Goal: Task Accomplishment & Management: Manage account settings

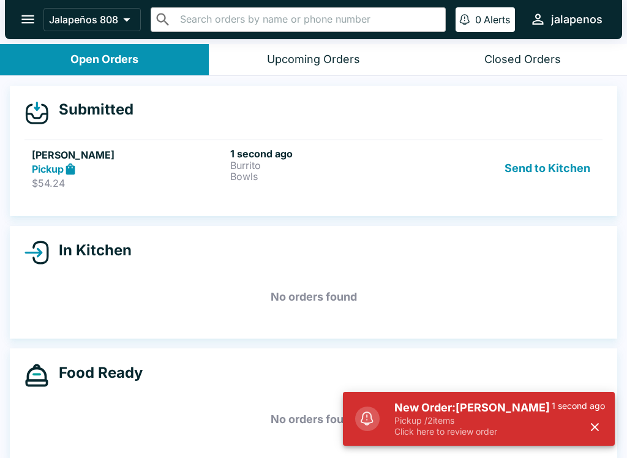
click at [579, 437] on div "New Order: Kim Dauer Pickup / 2 items Click here to review order 1 second ago" at bounding box center [500, 419] width 221 height 47
click at [579, 437] on div "1 second ago" at bounding box center [578, 419] width 53 height 37
click at [595, 436] on button "button" at bounding box center [595, 427] width 20 height 20
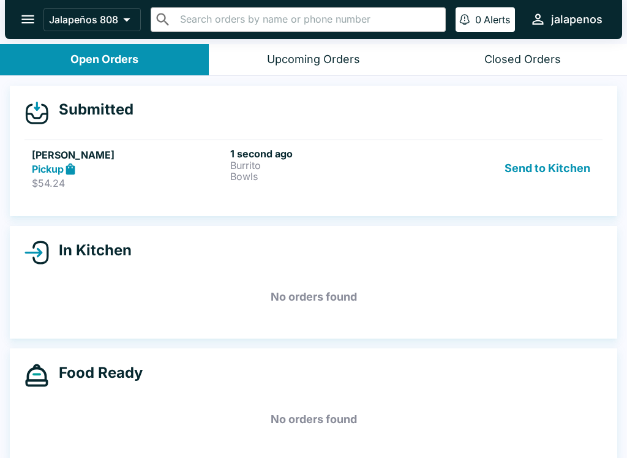
click at [25, 8] on button "open drawer" at bounding box center [27, 19] width 31 height 31
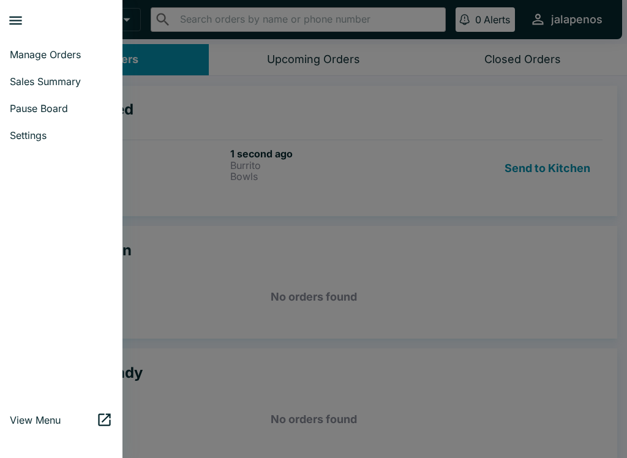
click at [66, 105] on span "Pause Board" at bounding box center [61, 108] width 103 height 12
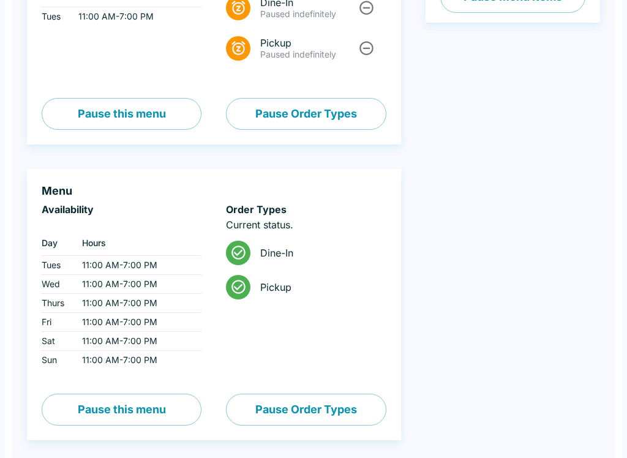
scroll to position [220, 0]
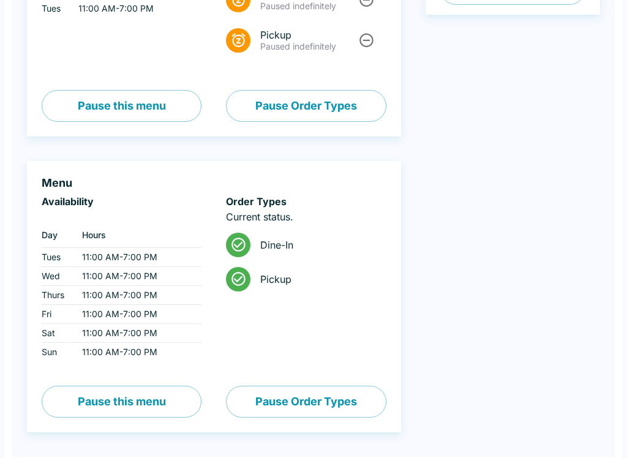
click at [308, 395] on button "Pause Order Types" at bounding box center [306, 402] width 160 height 32
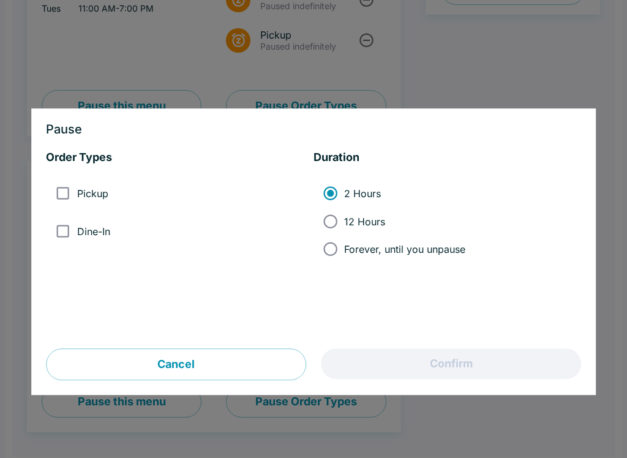
click at [197, 368] on button "Cancel" at bounding box center [176, 365] width 260 height 32
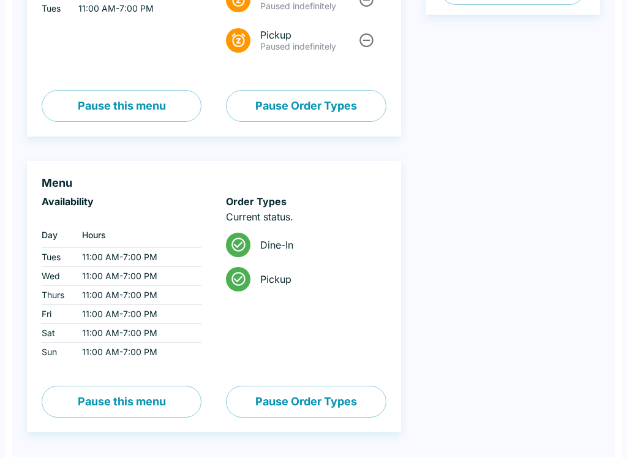
click at [151, 402] on button "Pause this menu" at bounding box center [122, 402] width 160 height 32
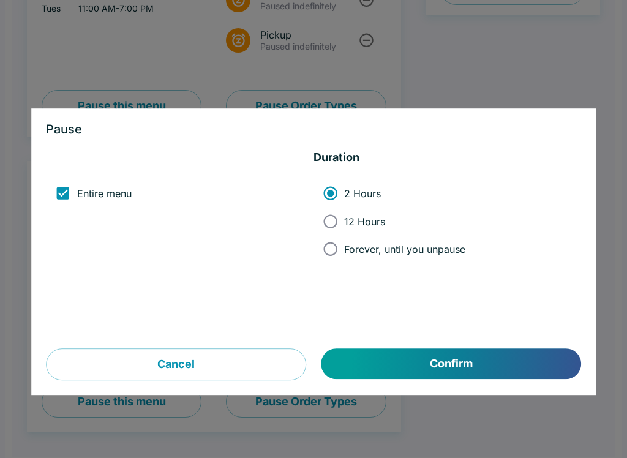
click at [460, 360] on button "Confirm" at bounding box center [452, 364] width 260 height 31
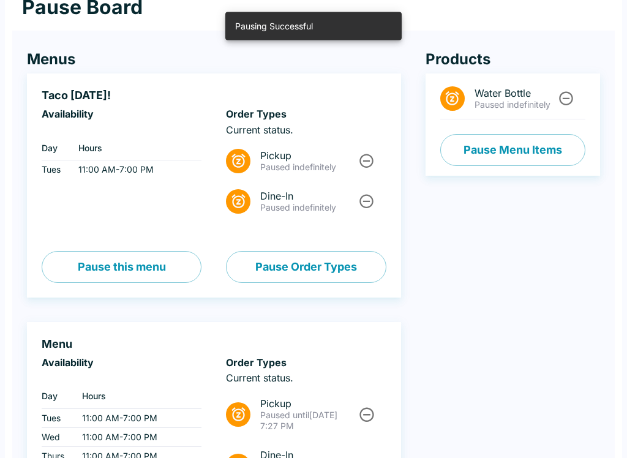
scroll to position [0, 0]
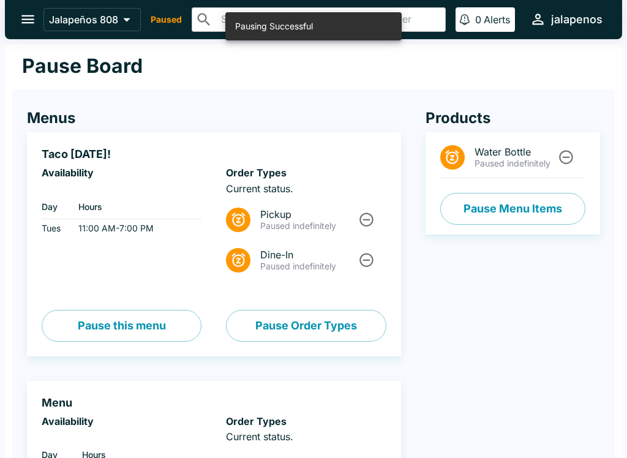
click at [28, 18] on icon "open drawer" at bounding box center [28, 19] width 17 height 17
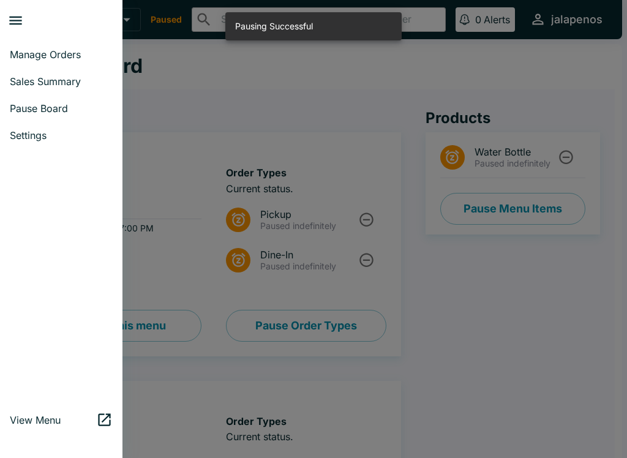
click at [191, 144] on div at bounding box center [313, 229] width 627 height 458
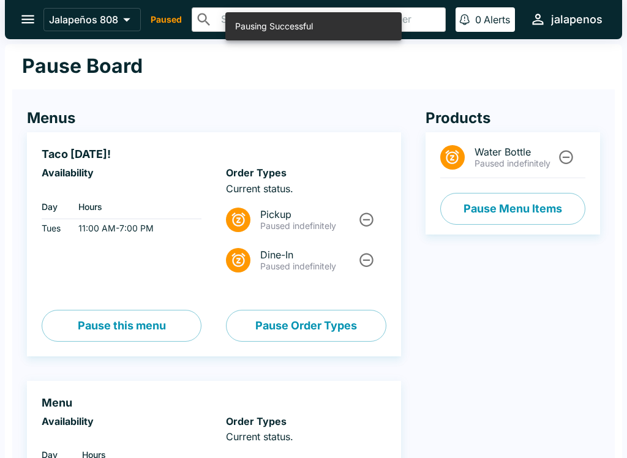
click at [35, 18] on icon "open drawer" at bounding box center [28, 19] width 17 height 17
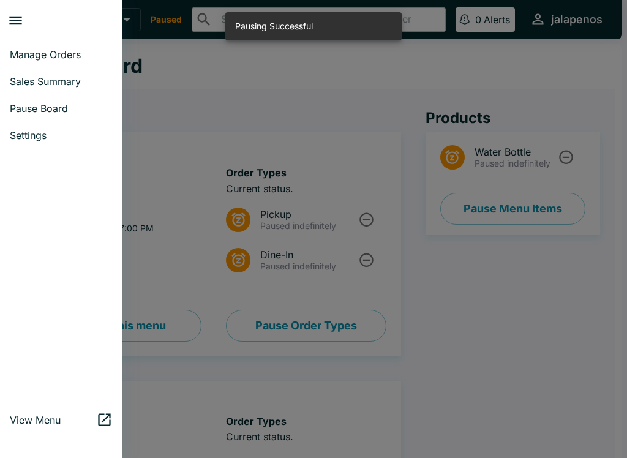
click at [78, 55] on span "Manage Orders" at bounding box center [61, 54] width 103 height 12
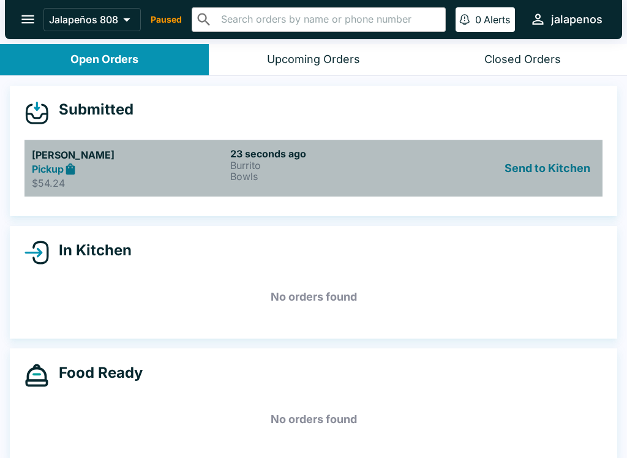
click at [362, 186] on div "23 seconds ago Burrito Bowls" at bounding box center [327, 169] width 194 height 42
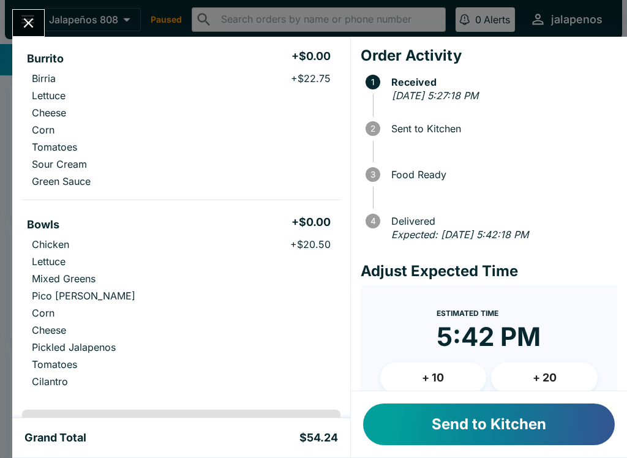
click at [553, 376] on button "+ 20" at bounding box center [544, 378] width 107 height 31
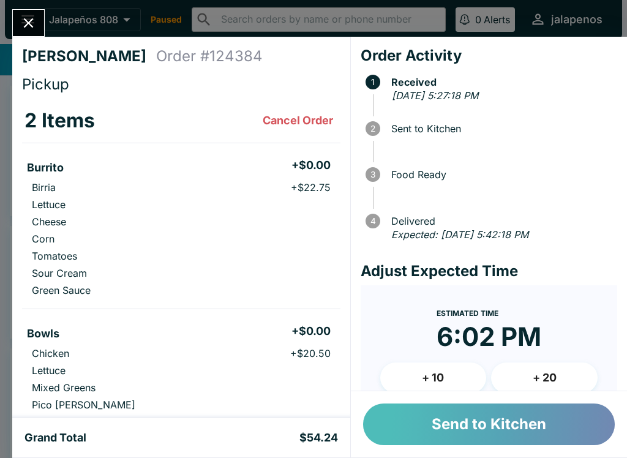
click at [547, 426] on button "Send to Kitchen" at bounding box center [489, 425] width 252 height 42
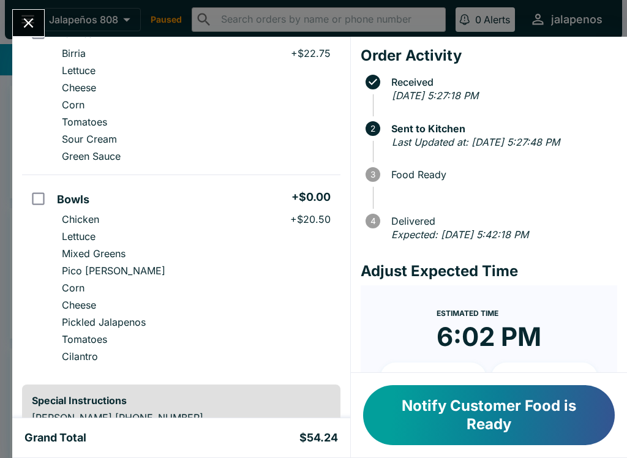
scroll to position [135, 0]
click at [501, 406] on button "Notify Customer Food is Ready" at bounding box center [489, 415] width 252 height 60
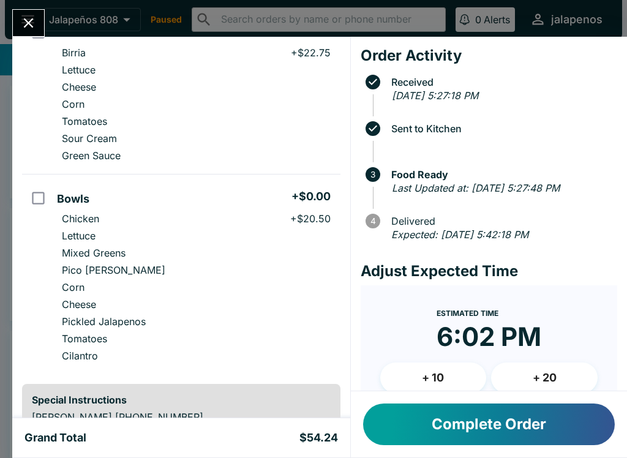
click at [529, 430] on button "Complete Order" at bounding box center [489, 425] width 252 height 42
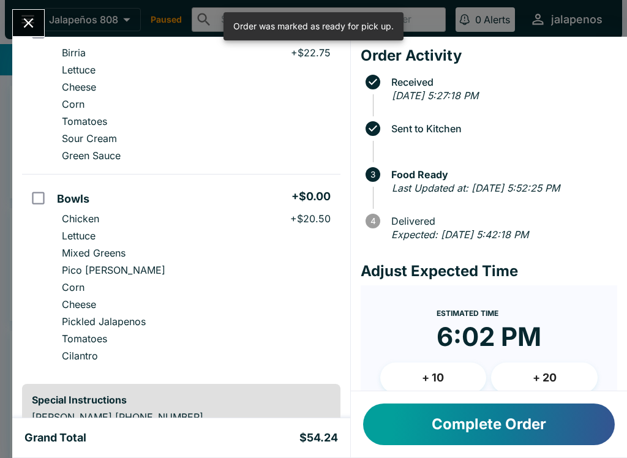
click at [516, 429] on button "Complete Order" at bounding box center [489, 425] width 252 height 42
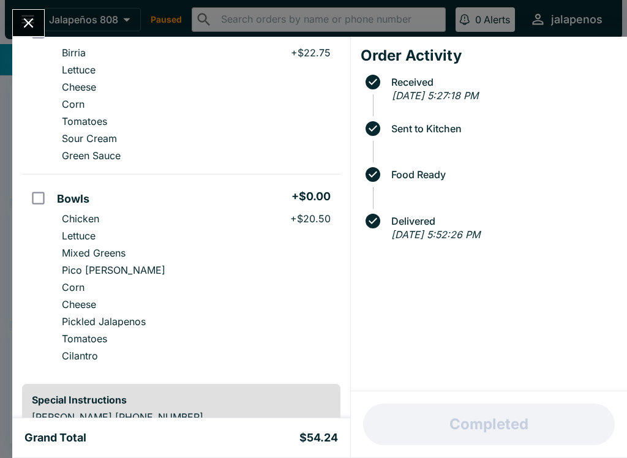
click at [513, 437] on div "Completed" at bounding box center [489, 425] width 276 height 66
click at [133, 447] on div "Grand Total $54.24" at bounding box center [181, 437] width 338 height 39
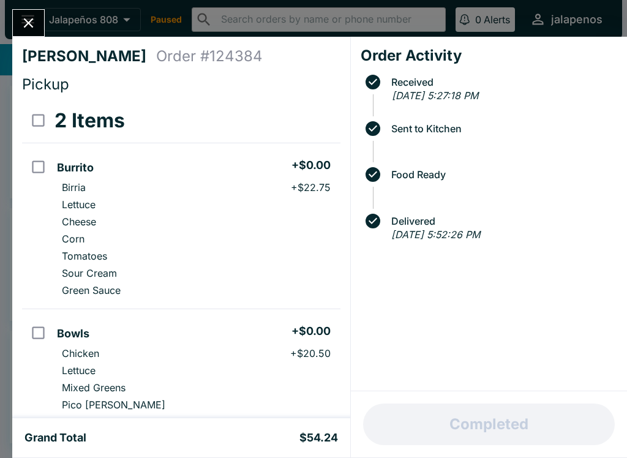
scroll to position [0, 0]
click at [36, 21] on icon "Close" at bounding box center [28, 23] width 17 height 17
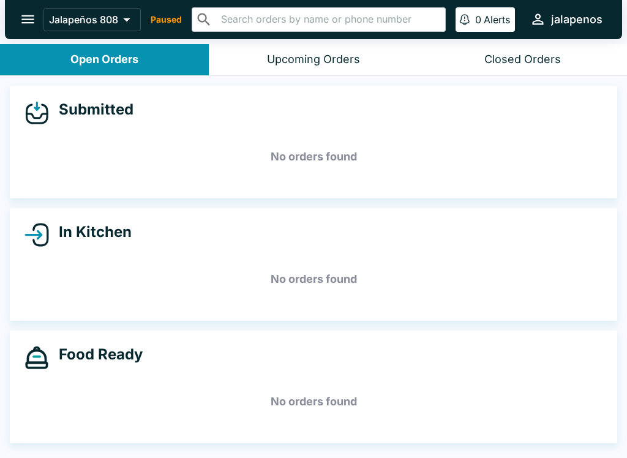
click at [330, 69] on button "Upcoming Orders" at bounding box center [313, 59] width 209 height 31
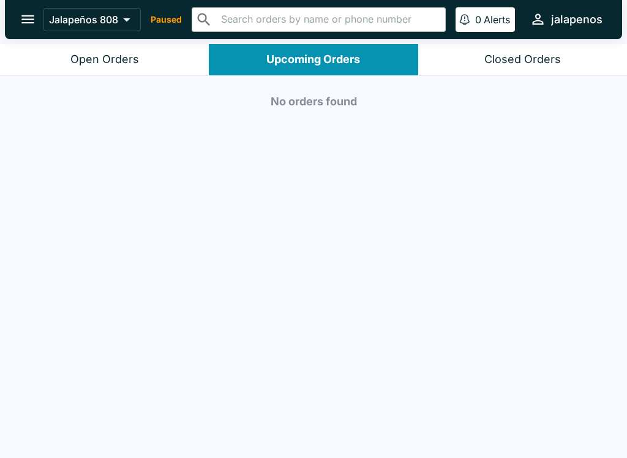
click at [517, 68] on button "Closed Orders" at bounding box center [522, 59] width 209 height 31
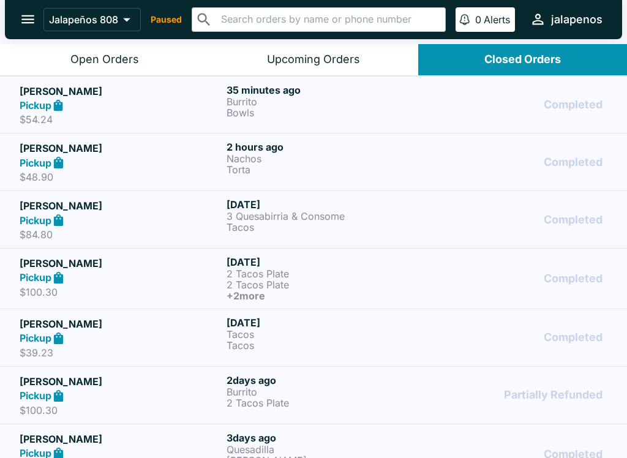
click at [314, 102] on p "Burrito" at bounding box center [328, 101] width 202 height 11
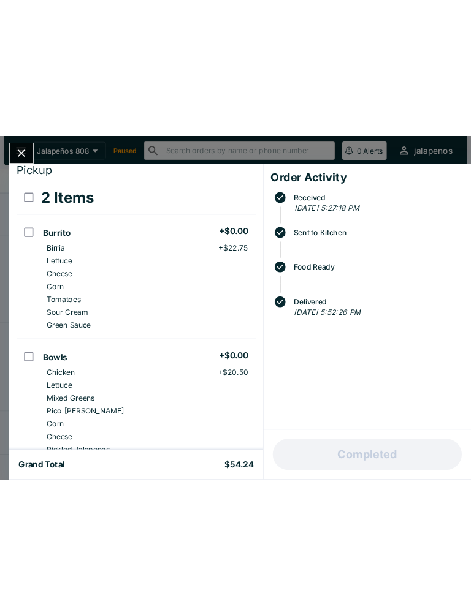
scroll to position [34, 0]
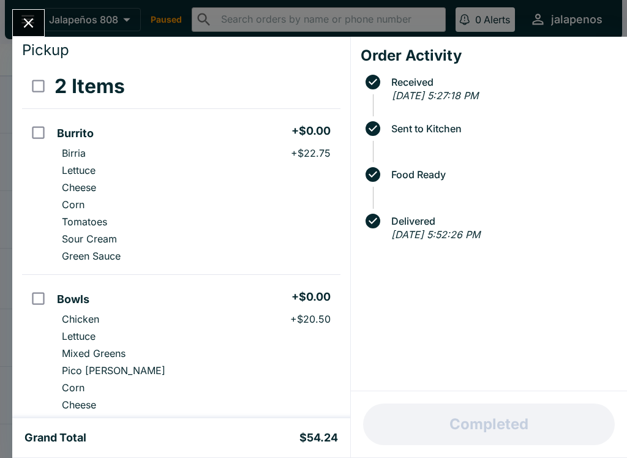
click at [56, 12] on div "[PERSON_NAME] Order # 124384 Pickup 2 Items Burrito + $0.00 Birria + $22.75 Let…" at bounding box center [313, 229] width 627 height 458
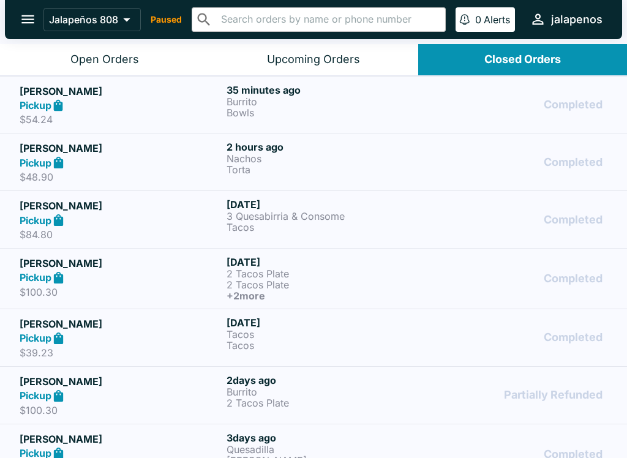
click at [30, 20] on icon "open drawer" at bounding box center [27, 19] width 13 height 9
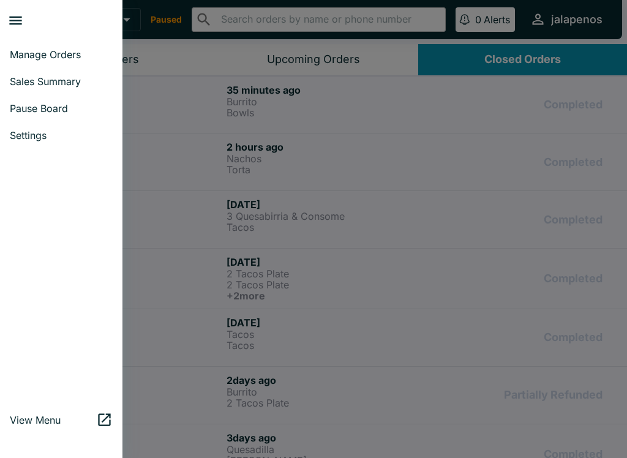
click at [246, 186] on div at bounding box center [313, 229] width 627 height 458
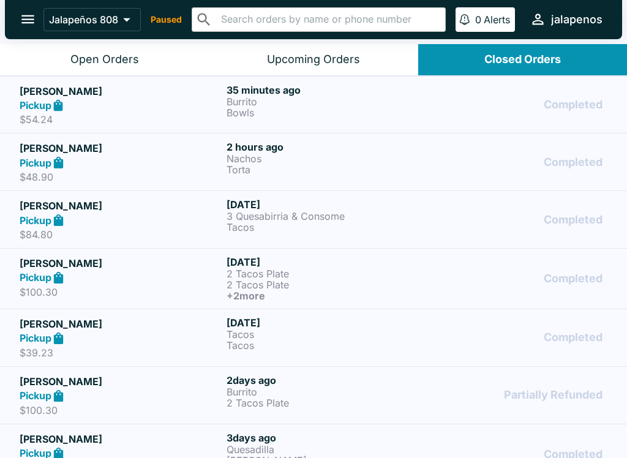
click at [26, 23] on icon "open drawer" at bounding box center [27, 19] width 13 height 9
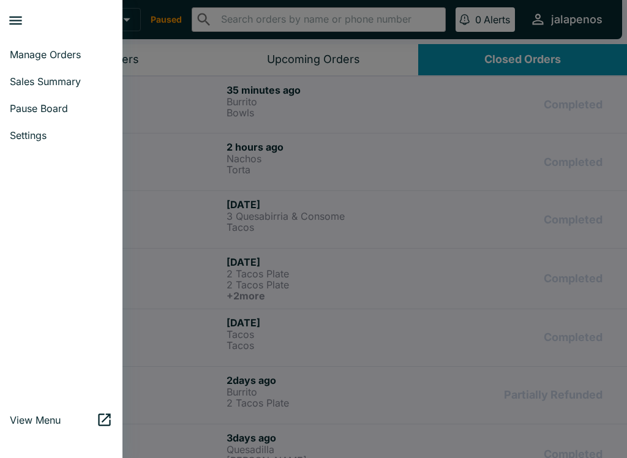
click at [83, 50] on span "Manage Orders" at bounding box center [61, 54] width 103 height 12
